Goal: Entertainment & Leisure: Consume media (video, audio)

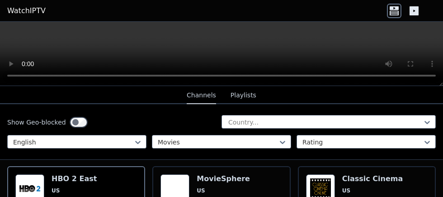
scroll to position [101, 0]
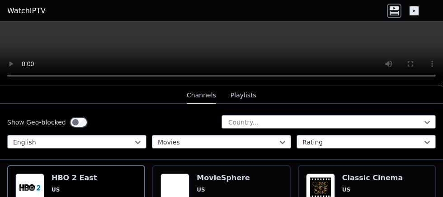
click at [72, 128] on span "US" at bounding box center [74, 189] width 45 height 7
click at [221, 128] on span "US" at bounding box center [223, 189] width 53 height 7
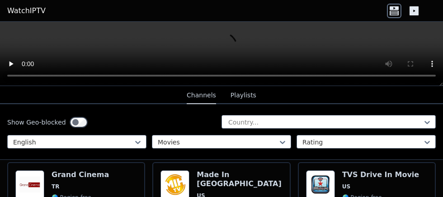
scroll to position [189, 0]
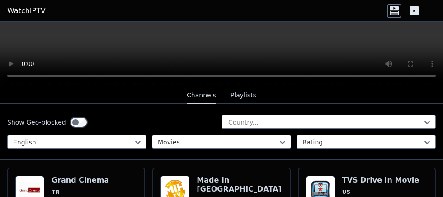
click at [70, 128] on span "TR" at bounding box center [80, 191] width 57 height 7
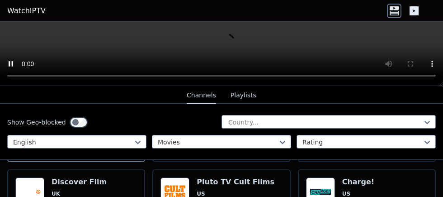
scroll to position [278, 0]
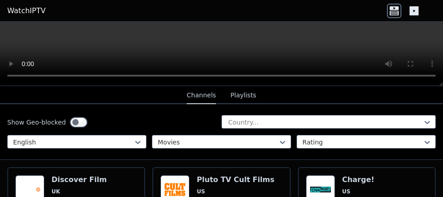
click at [223, 128] on span "US" at bounding box center [236, 191] width 78 height 7
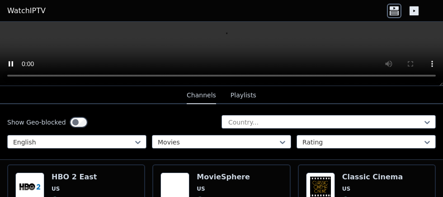
scroll to position [101, 0]
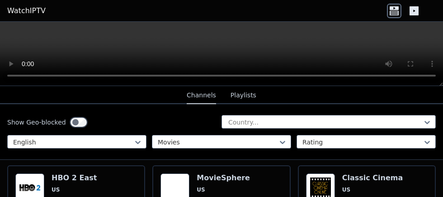
click at [213, 128] on h6 "MovieSphere" at bounding box center [223, 177] width 53 height 9
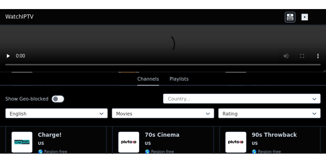
scroll to position [378, 0]
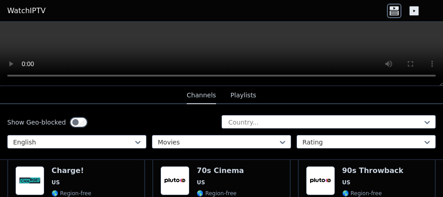
click at [218, 128] on span "US" at bounding box center [220, 182] width 47 height 7
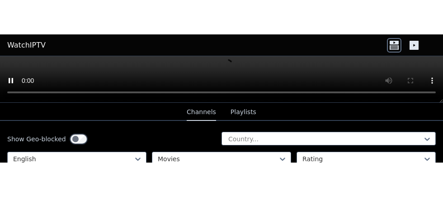
scroll to position [384, 0]
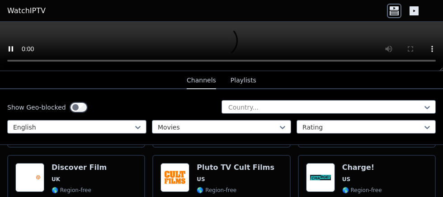
scroll to position [274, 0]
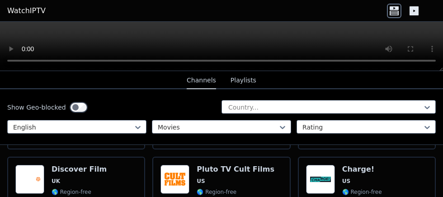
click at [228, 128] on span "US" at bounding box center [236, 180] width 78 height 7
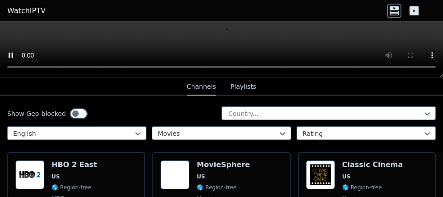
scroll to position [106, 0]
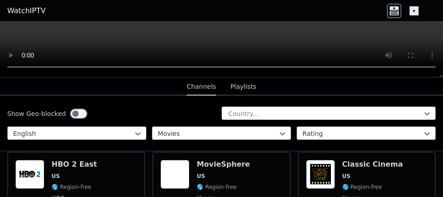
click at [233, 128] on span "US" at bounding box center [223, 175] width 53 height 7
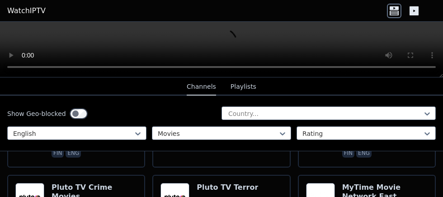
scroll to position [1019, 0]
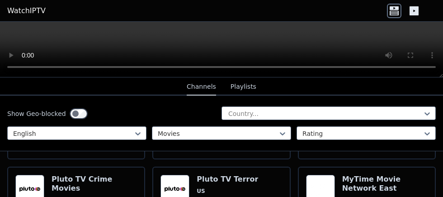
click at [84, 128] on span "US" at bounding box center [94, 199] width 85 height 7
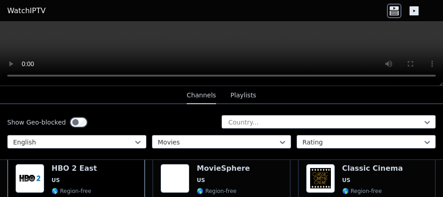
scroll to position [108, 0]
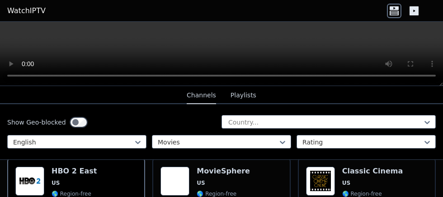
click at [228, 128] on div "MovieSphere US 🌎 Region-free movies eng" at bounding box center [223, 199] width 53 height 67
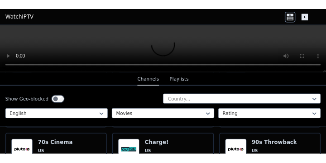
scroll to position [369, 0]
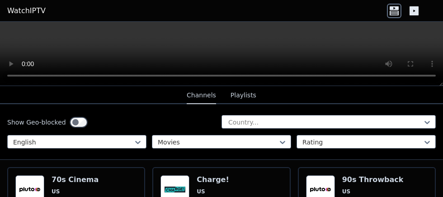
click at [74, 128] on span "US" at bounding box center [75, 191] width 47 height 7
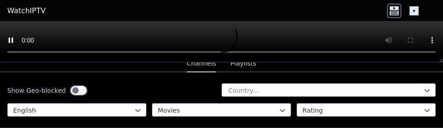
scroll to position [1363, 0]
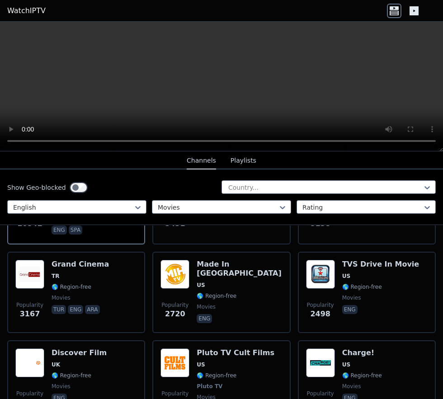
scroll to position [173, 0]
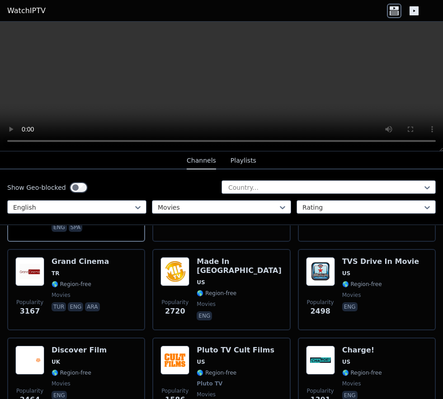
click at [57, 259] on span "🌎 Region-free" at bounding box center [72, 373] width 40 height 7
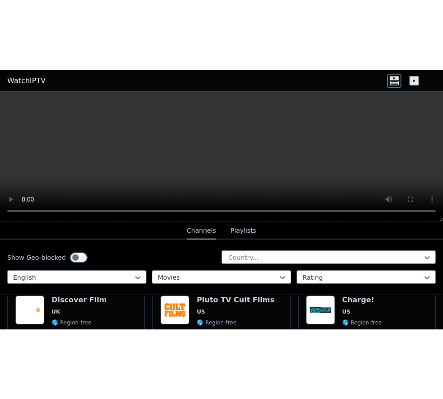
scroll to position [294, 0]
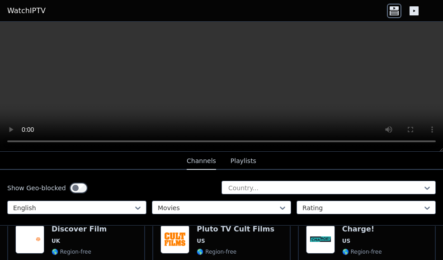
click at [79, 259] on span "movies" at bounding box center [79, 262] width 55 height 7
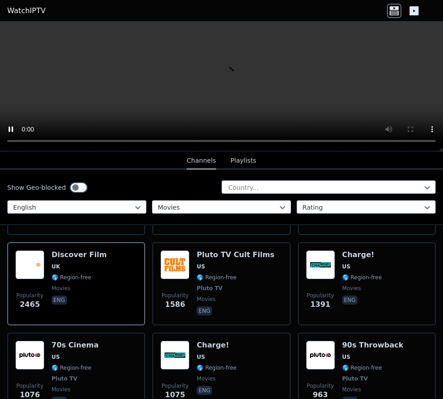
scroll to position [267, 0]
